Goal: Task Accomplishment & Management: Complete application form

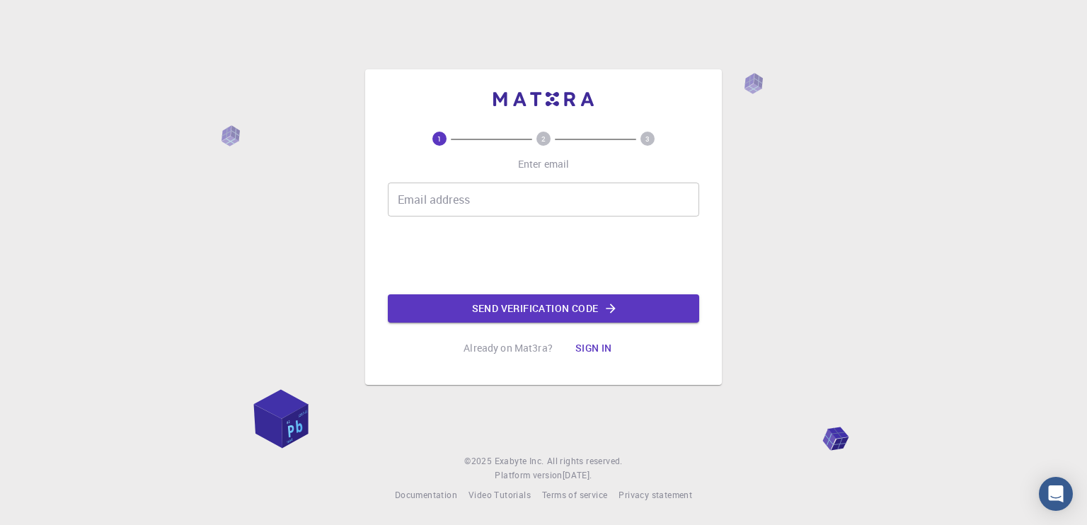
click at [481, 187] on input "Email address" at bounding box center [543, 200] width 311 height 34
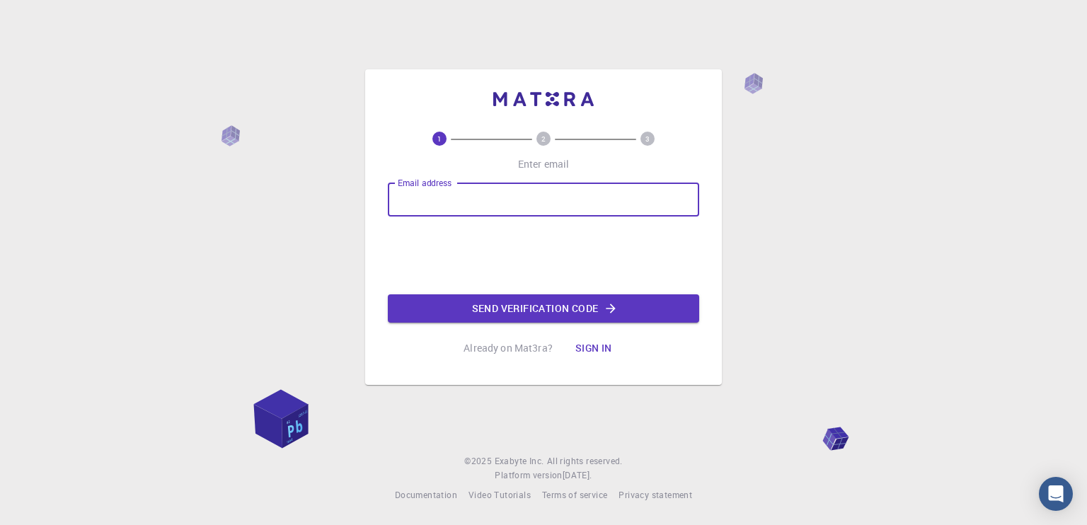
type input "[EMAIL_ADDRESS][DOMAIN_NAME]"
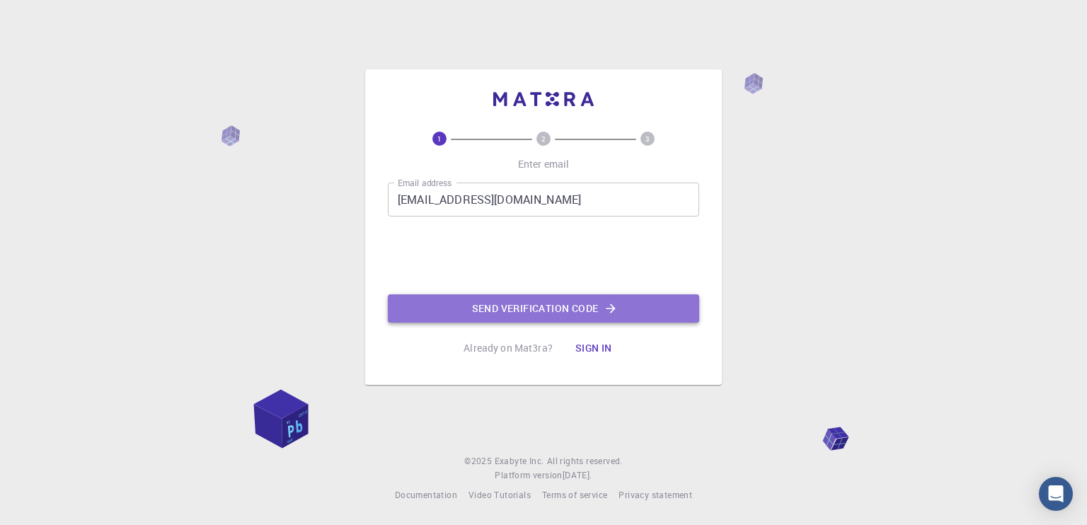
click at [482, 312] on button "Send verification code" at bounding box center [543, 308] width 311 height 28
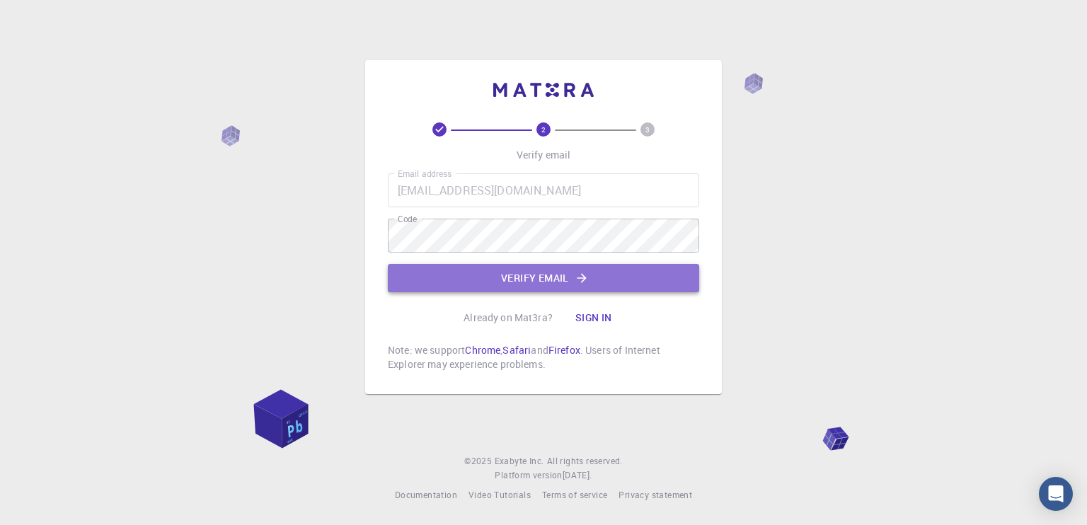
click at [464, 272] on button "Verify email" at bounding box center [543, 278] width 311 height 28
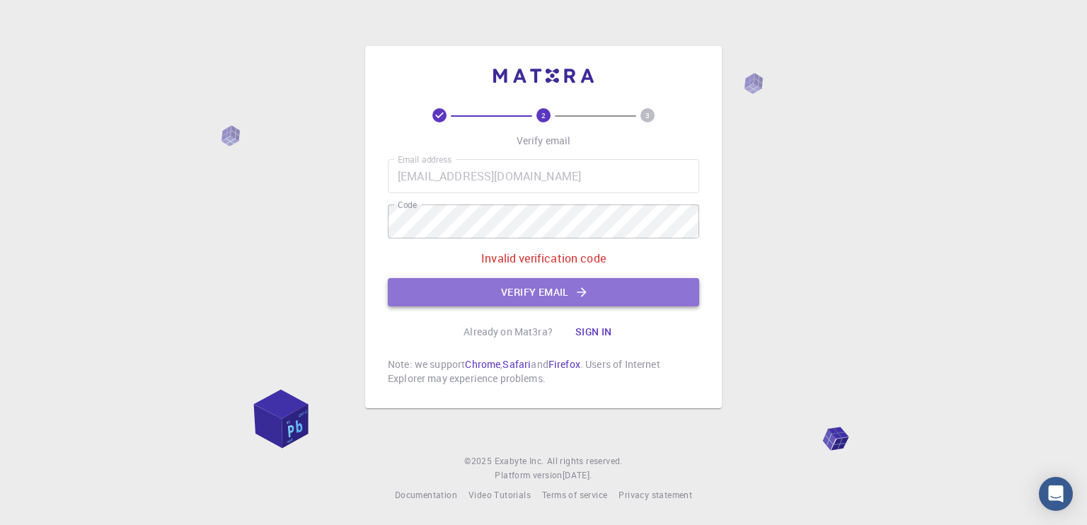
click at [451, 279] on button "Verify email" at bounding box center [543, 292] width 311 height 28
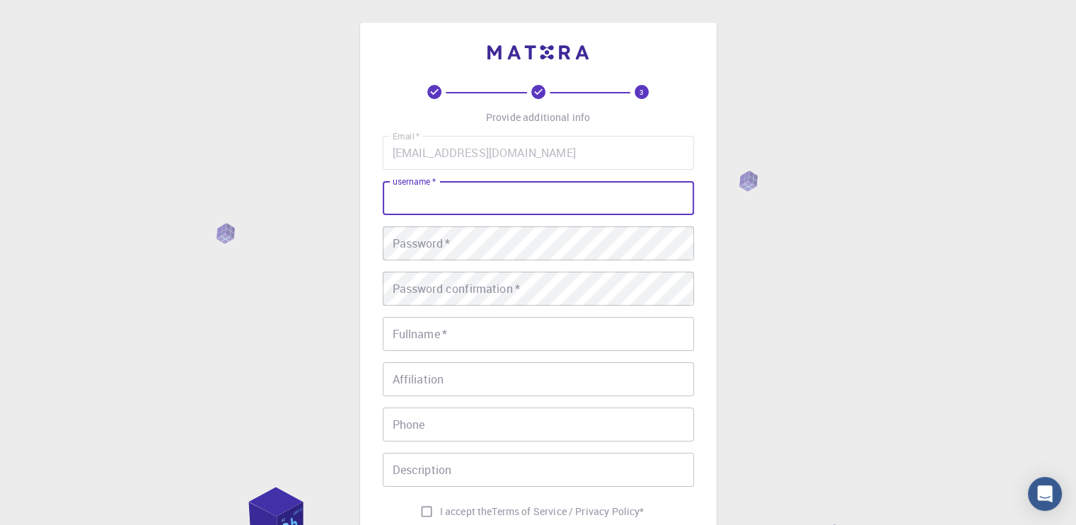
click at [453, 194] on input "username   *" at bounding box center [538, 198] width 311 height 34
type input "broinbra"
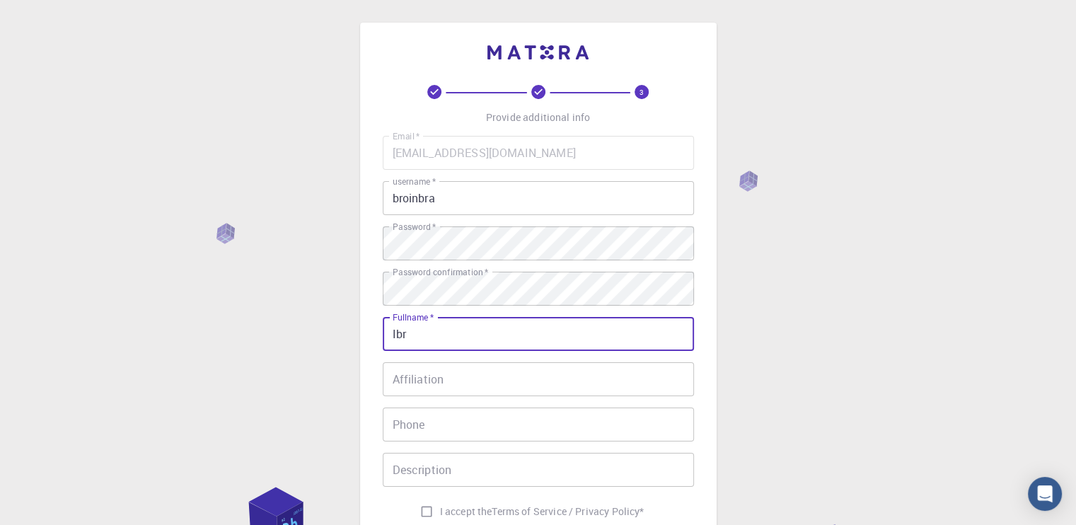
type input "[PERSON_NAME]"
type input "56456643"
click at [459, 330] on input "[PERSON_NAME]" at bounding box center [538, 334] width 311 height 34
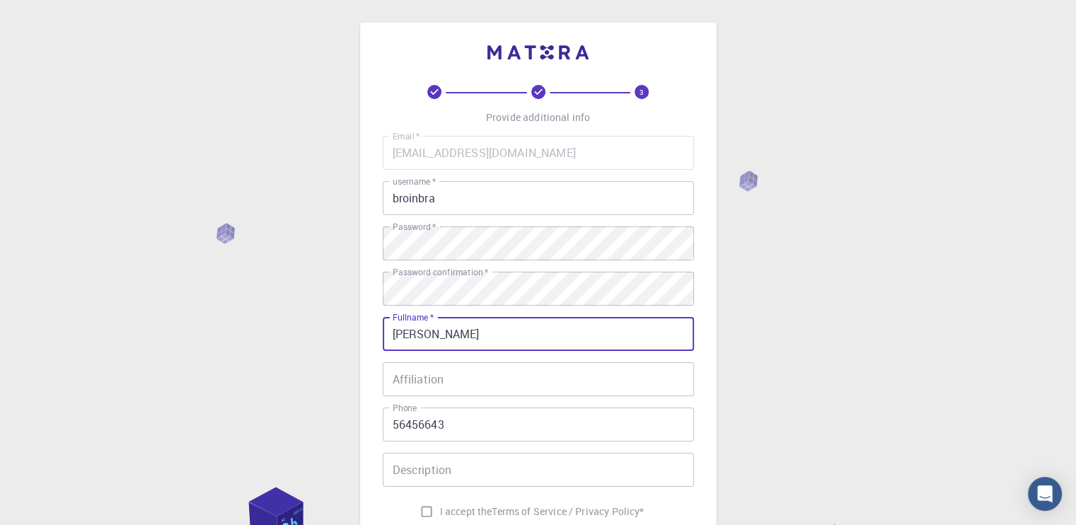
type input "[PERSON_NAME]"
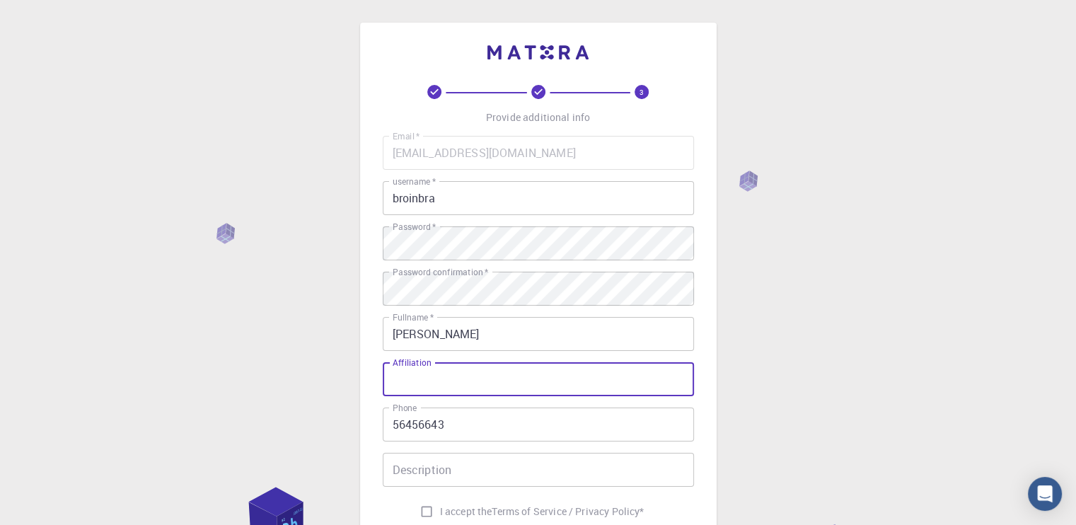
paste input "hadded"
type input "hadded"
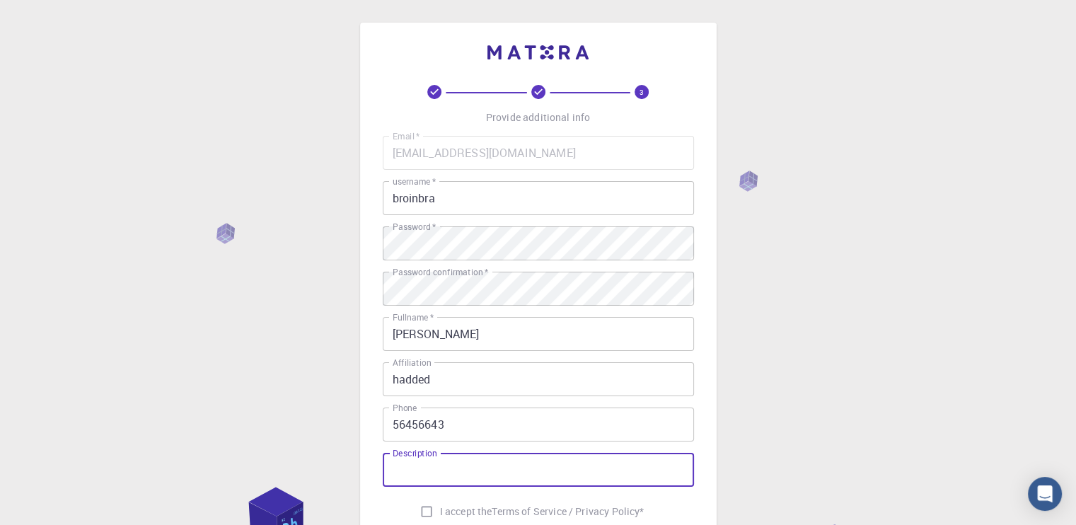
click at [438, 463] on input "Description" at bounding box center [538, 470] width 311 height 34
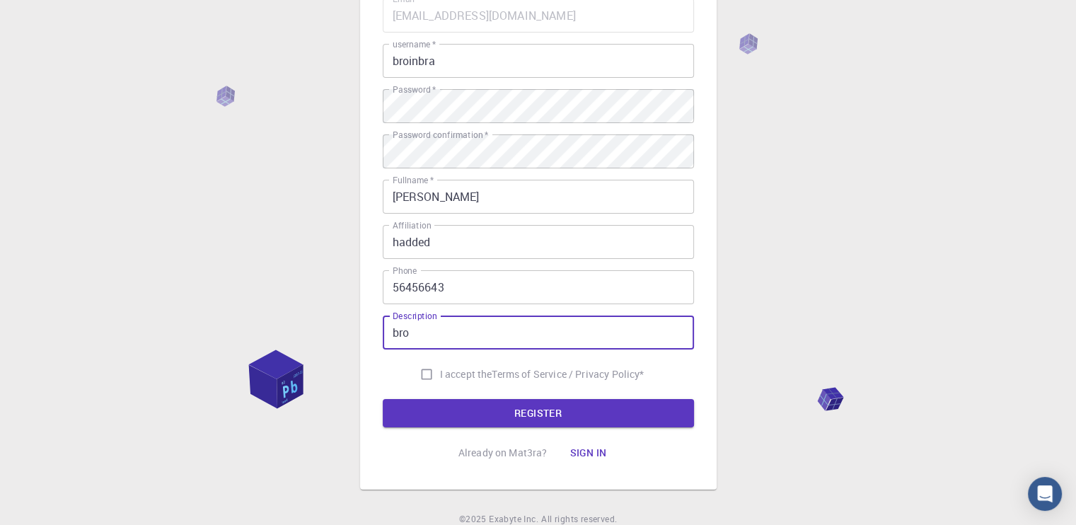
type input "bro"
click at [423, 367] on input "I accept the Terms of Service / Privacy Policy *" at bounding box center [426, 374] width 27 height 27
checkbox input "true"
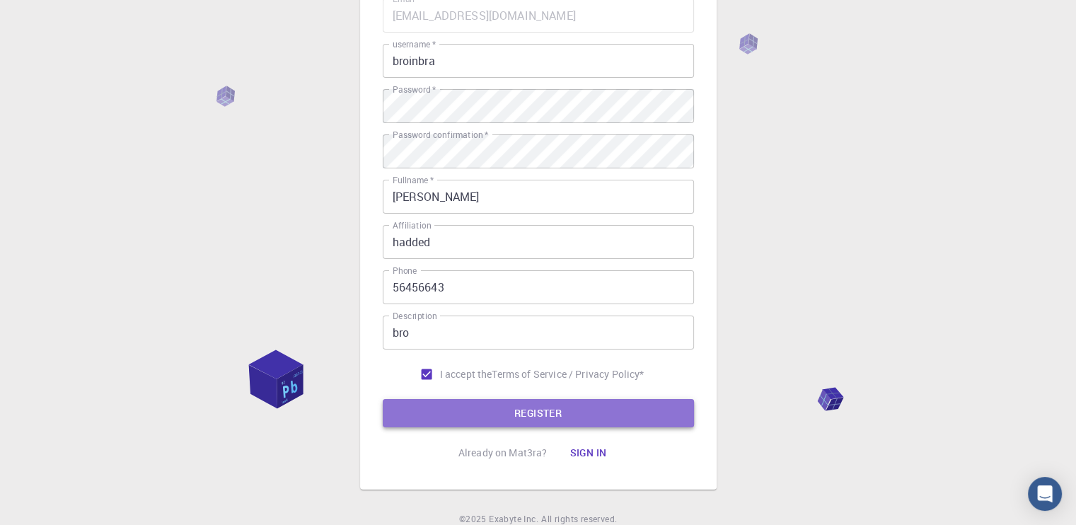
click at [478, 412] on button "REGISTER" at bounding box center [538, 413] width 311 height 28
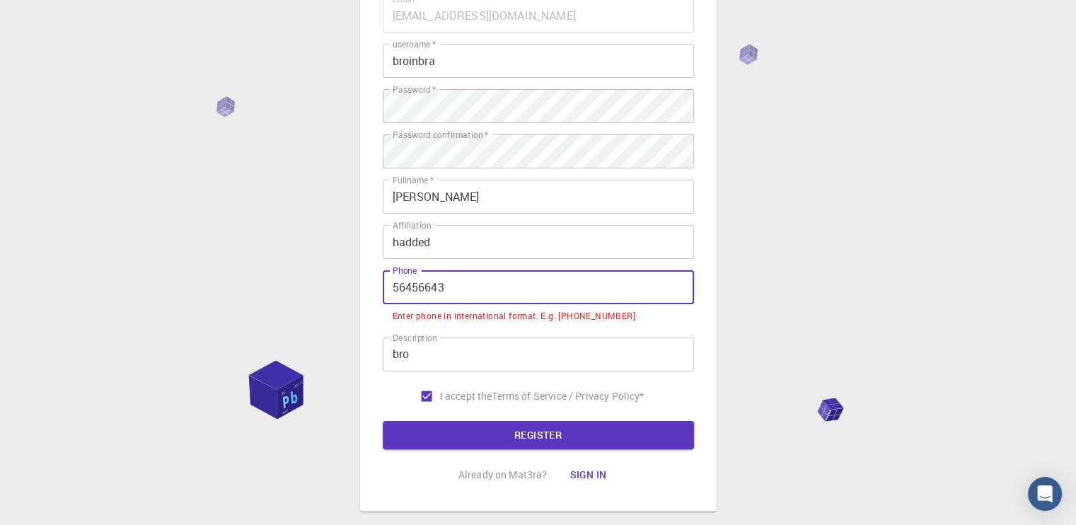
click at [393, 291] on input "56456643" at bounding box center [538, 287] width 311 height 34
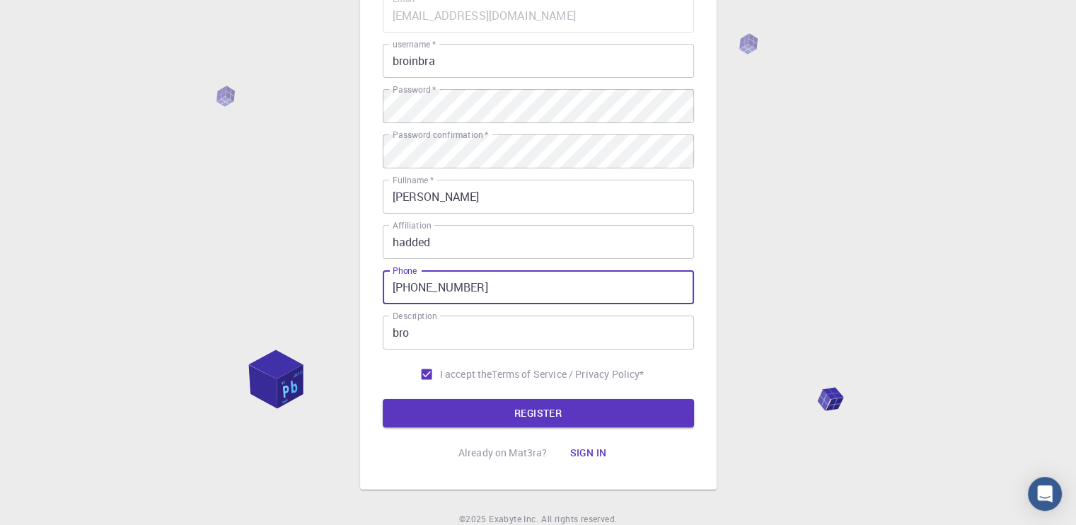
type input "[PHONE_NUMBER]"
click at [383, 399] on button "REGISTER" at bounding box center [538, 413] width 311 height 28
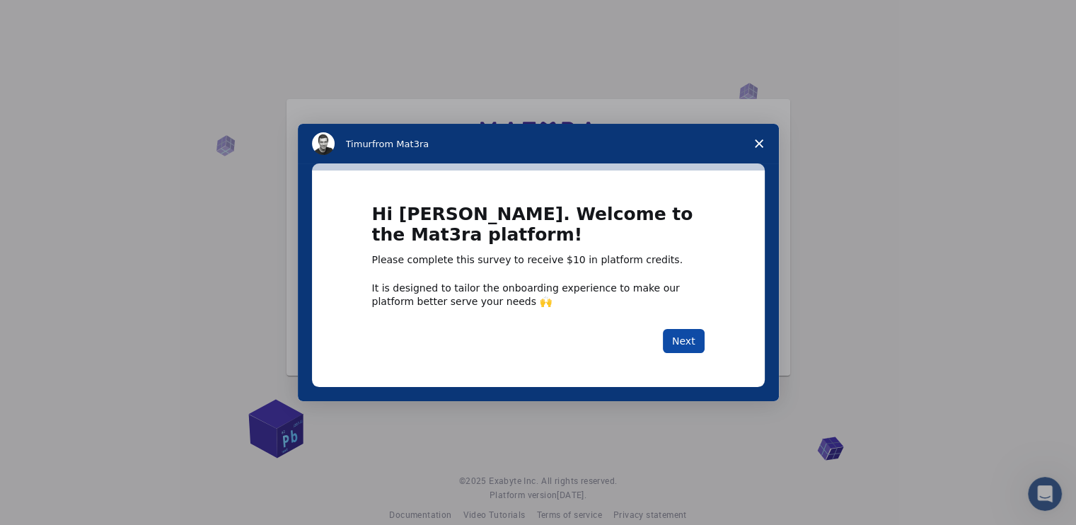
click at [675, 344] on button "Next" at bounding box center [684, 341] width 42 height 24
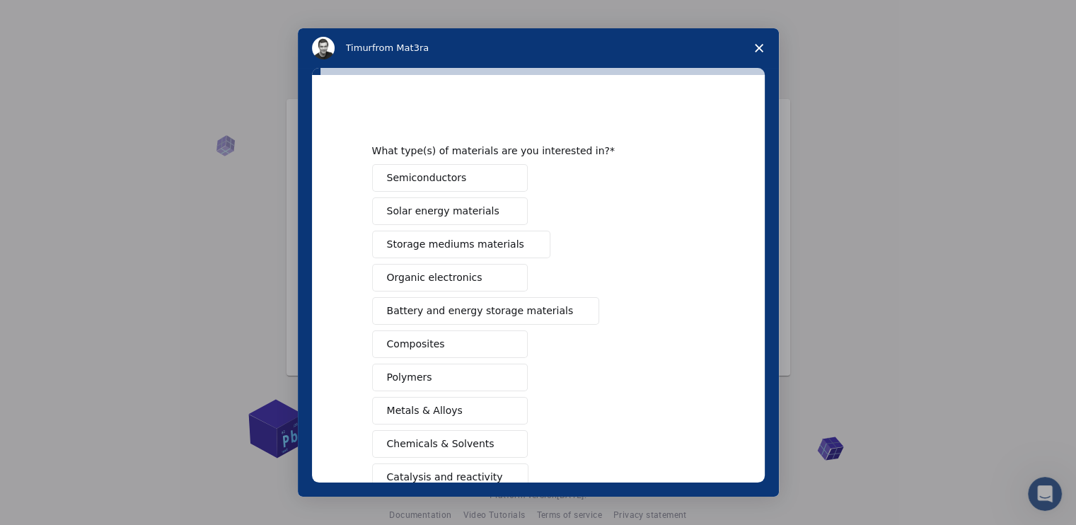
click at [753, 47] on span "Close survey" at bounding box center [759, 48] width 40 height 40
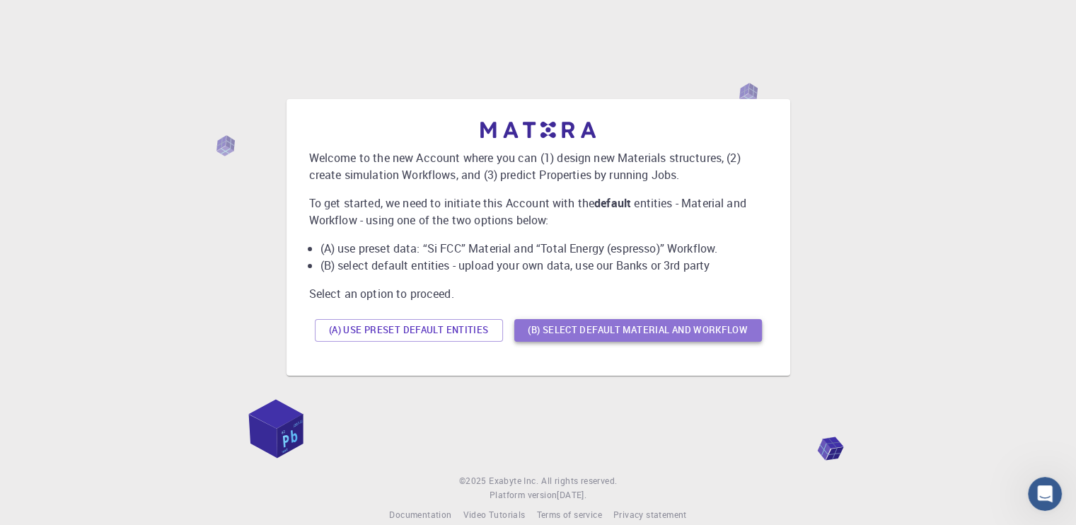
click at [558, 331] on button "(B) Select default material and workflow" at bounding box center [638, 330] width 248 height 23
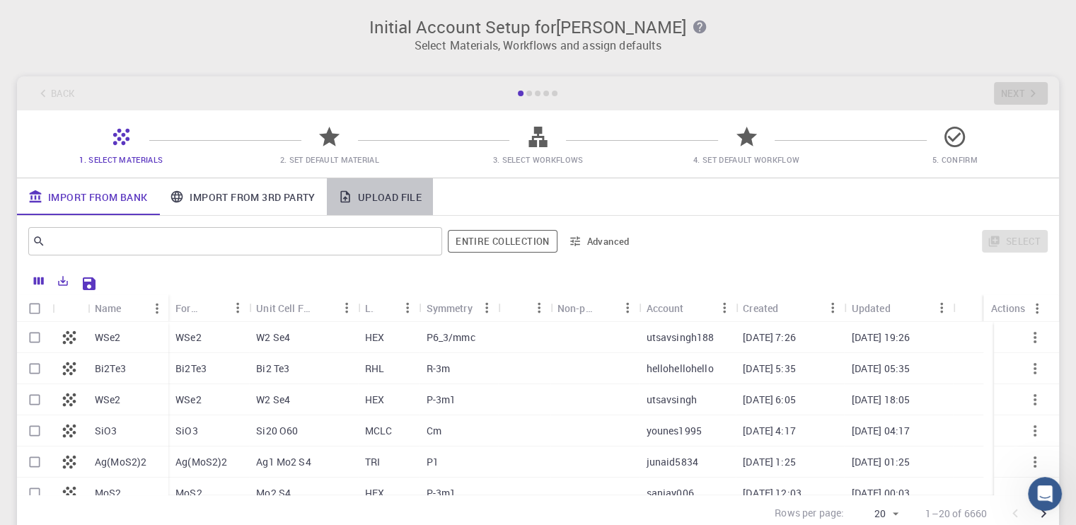
click at [352, 194] on icon at bounding box center [345, 197] width 14 height 14
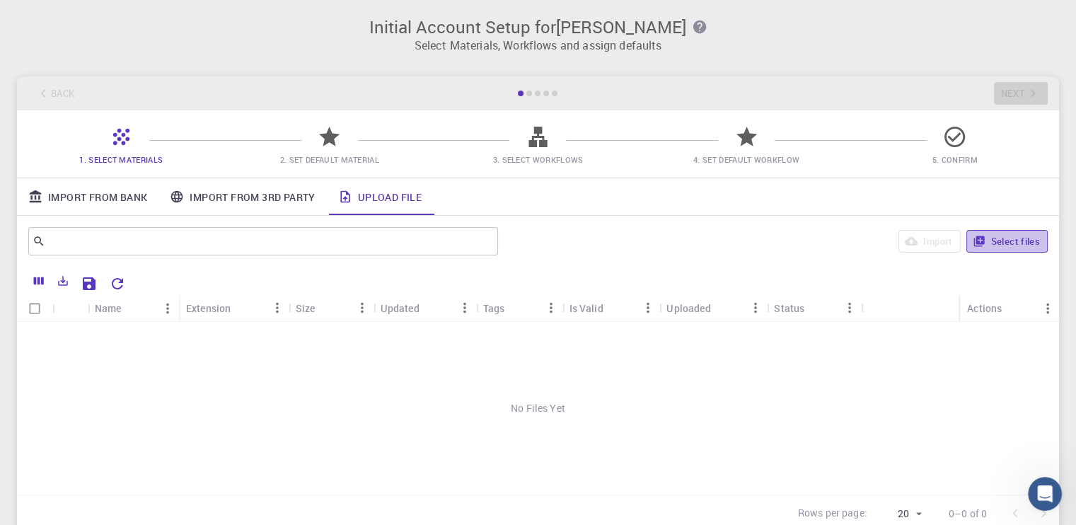
click at [988, 236] on button "Select files" at bounding box center [1006, 241] width 81 height 23
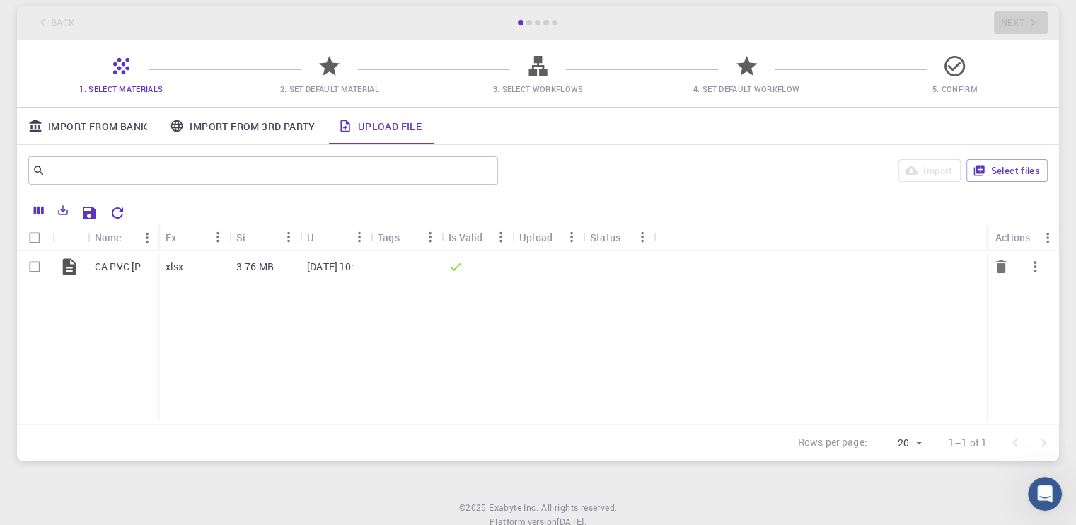
scroll to position [71, 0]
click at [154, 276] on div "CA PVC [PERSON_NAME].xlsx" at bounding box center [123, 266] width 71 height 31
click at [1034, 265] on button "button" at bounding box center [1035, 267] width 34 height 34
